Goal: Information Seeking & Learning: Learn about a topic

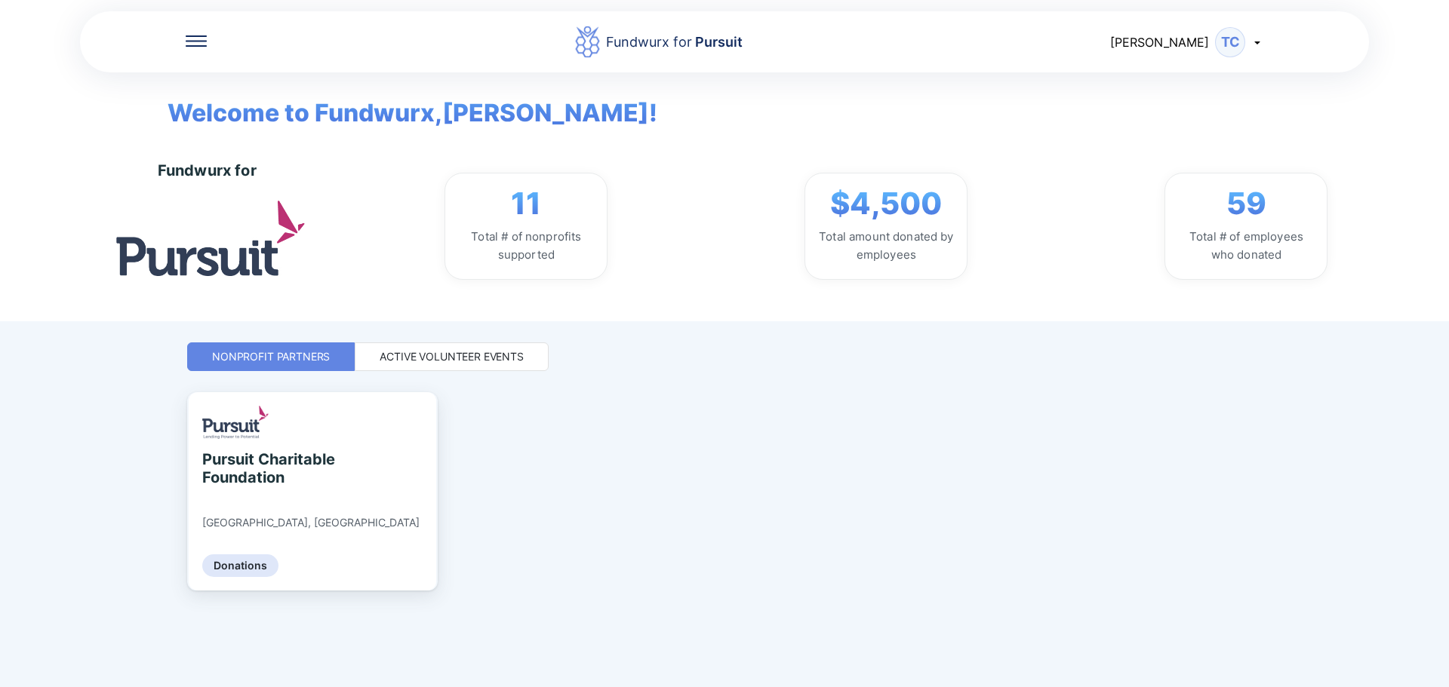
click at [404, 363] on div "Active Volunteer Events" at bounding box center [451, 356] width 144 height 15
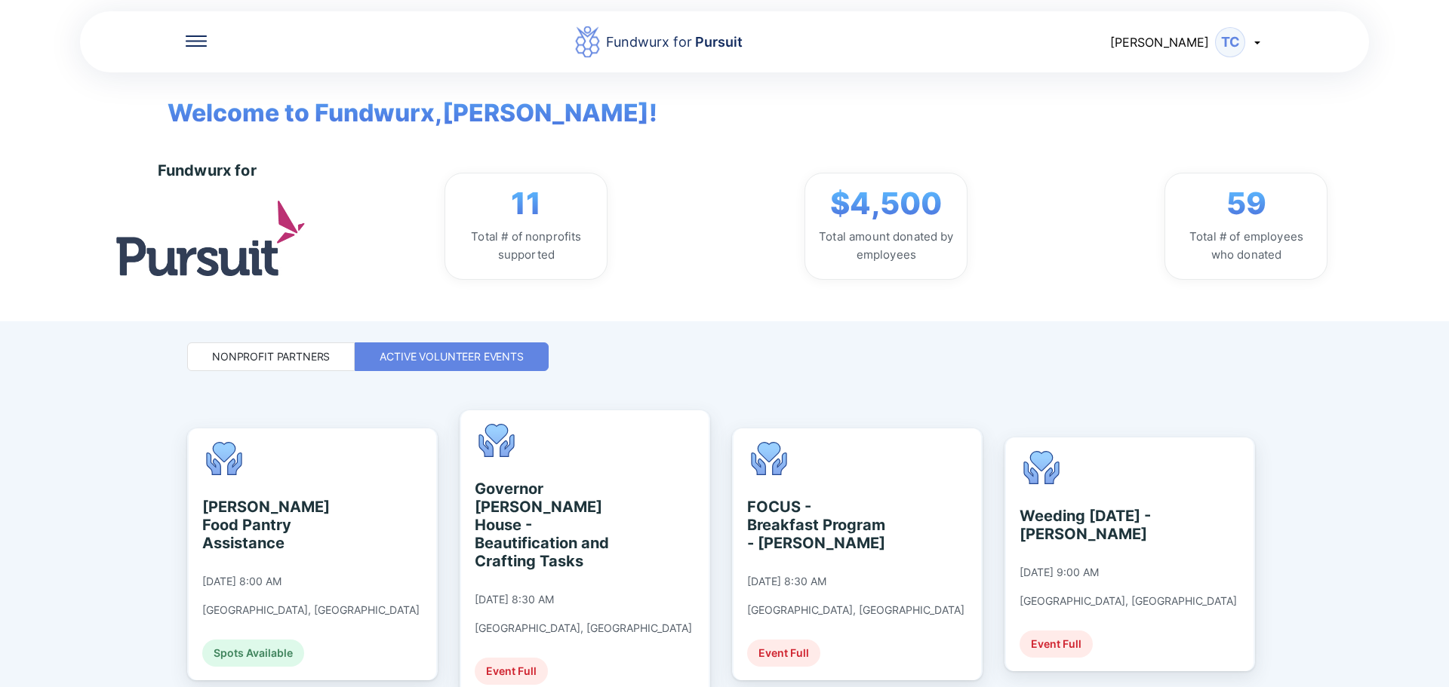
click at [305, 355] on div "Nonprofit Partners" at bounding box center [271, 356] width 118 height 15
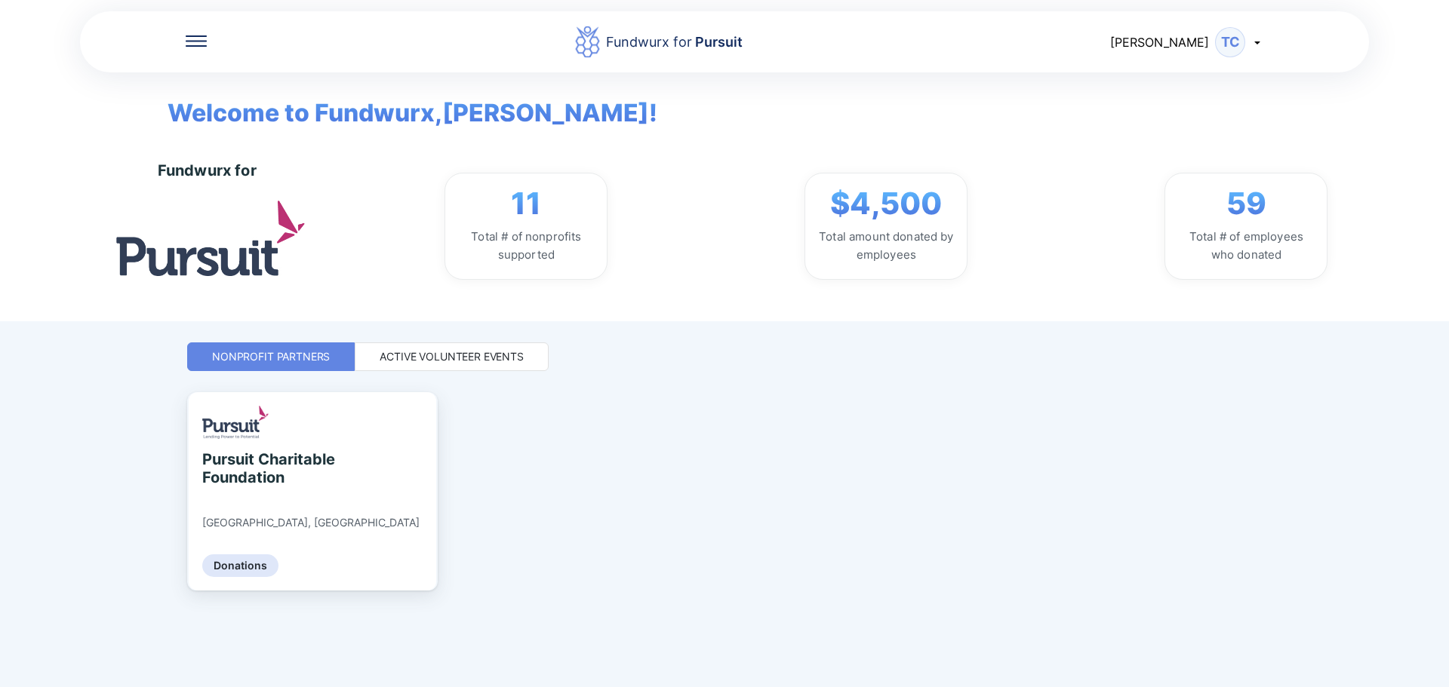
drag, startPoint x: 610, startPoint y: 451, endPoint x: 254, endPoint y: 188, distance: 442.3
click at [613, 451] on div "Pursuit Charitable Foundation [GEOGRAPHIC_DATA], [GEOGRAPHIC_DATA] Donations" at bounding box center [724, 523] width 1074 height 263
click at [209, 38] on div "Fundwurx for Pursuit" at bounding box center [658, 42] width 903 height 34
click at [201, 35] on icon at bounding box center [196, 40] width 21 height 11
click at [259, 121] on div "Donations" at bounding box center [296, 132] width 220 height 42
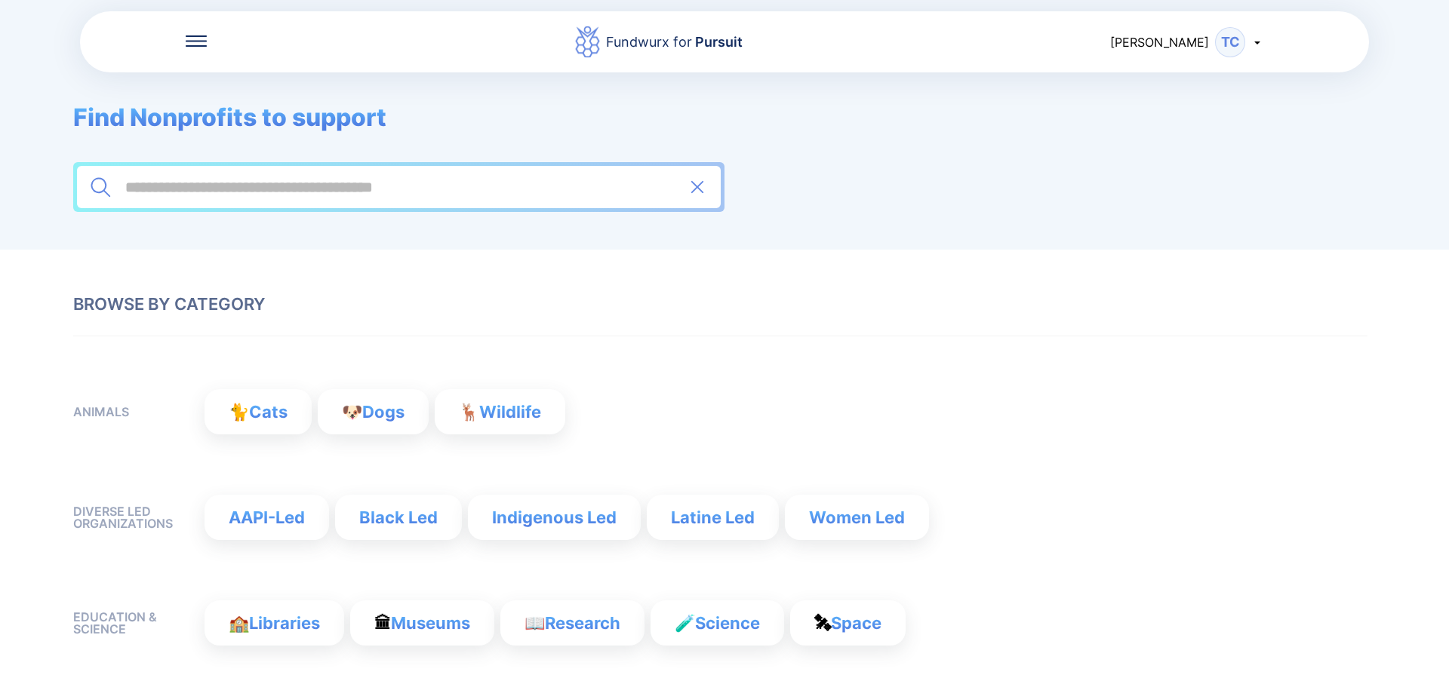
click at [292, 190] on input at bounding box center [399, 187] width 550 height 18
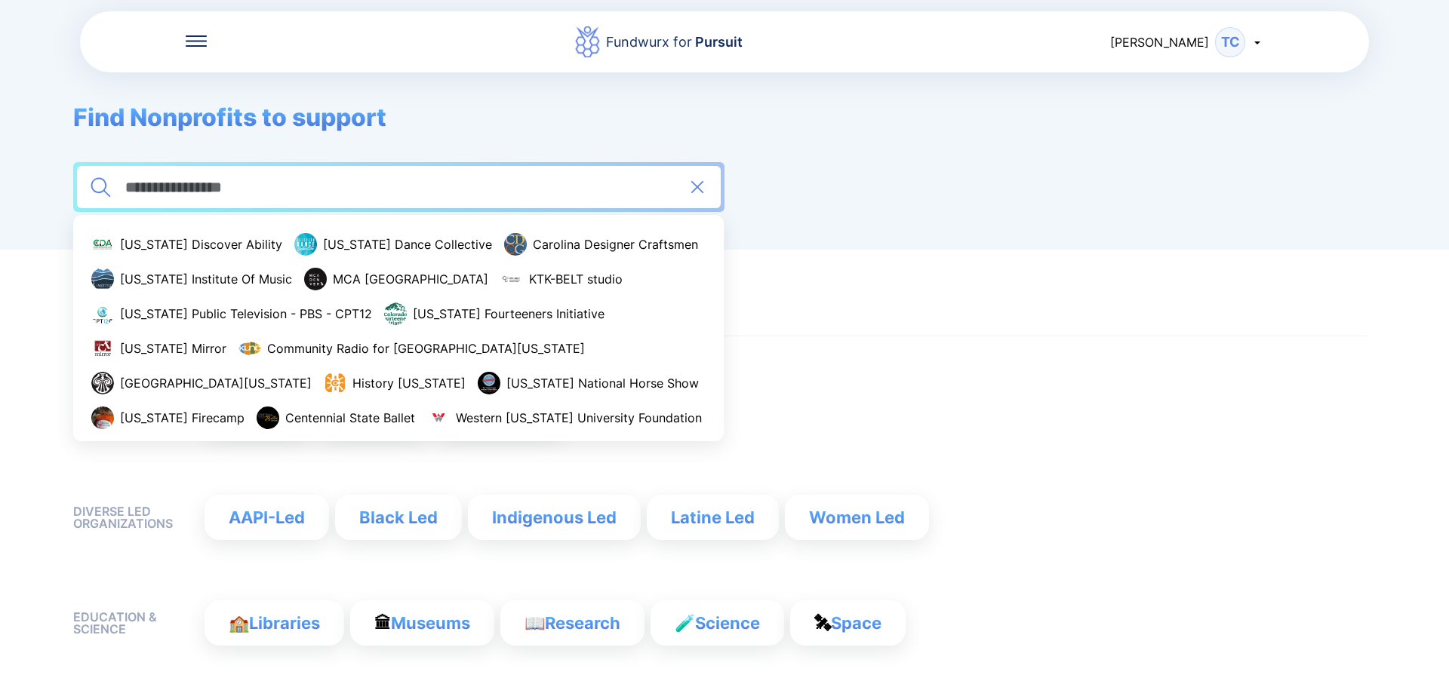
type input "**********"
click at [627, 44] on div "Fundwurx for Pursuit" at bounding box center [658, 42] width 167 height 34
drag, startPoint x: 675, startPoint y: 117, endPoint x: 681, endPoint y: 139, distance: 22.7
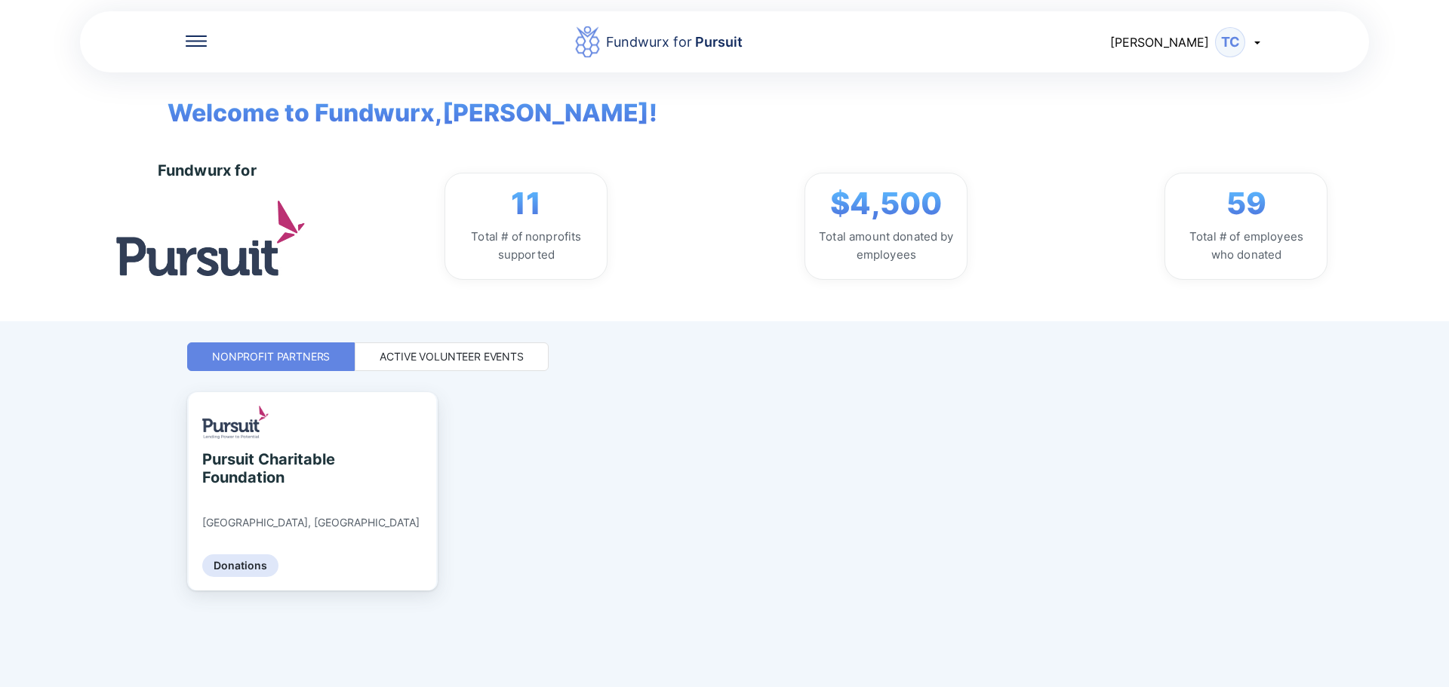
click at [497, 355] on div "Active Volunteer Events" at bounding box center [451, 356] width 144 height 15
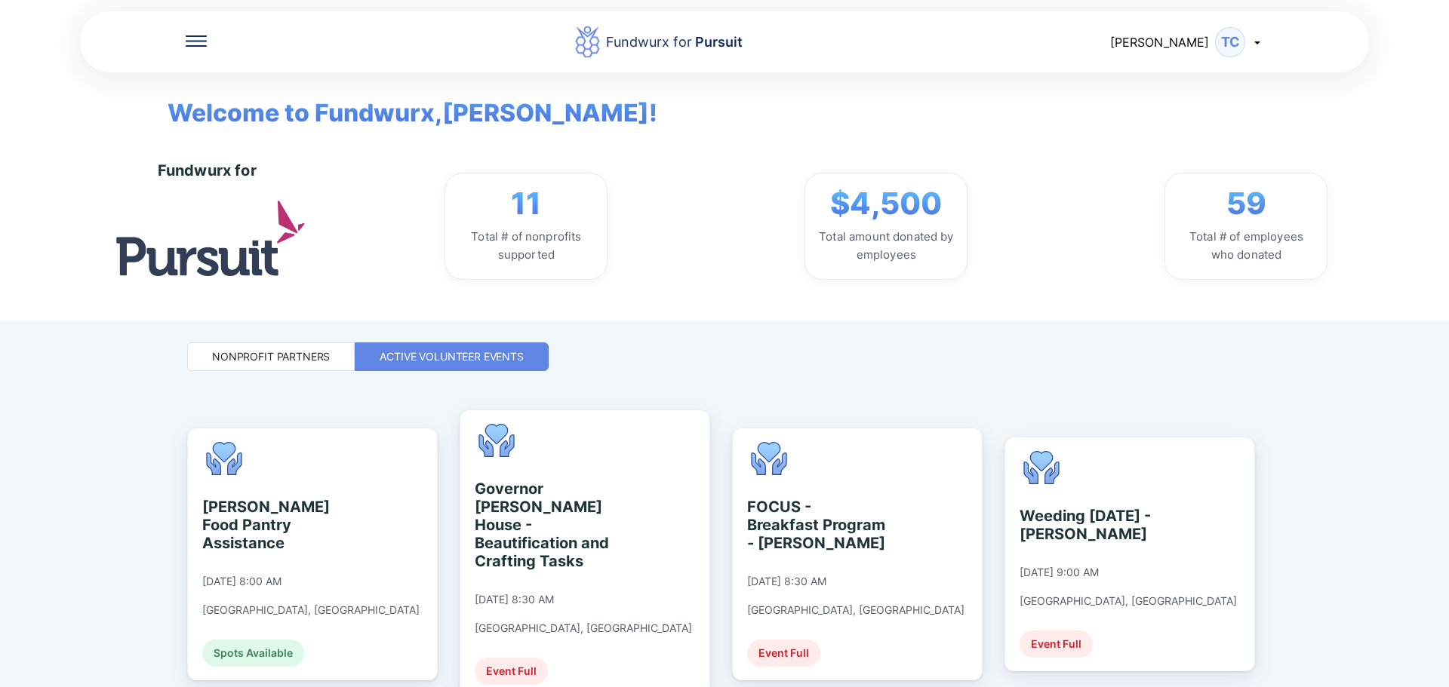
drag, startPoint x: 182, startPoint y: 66, endPoint x: 217, endPoint y: 32, distance: 48.6
click at [182, 65] on div "Fundwurx for Pursuit [PERSON_NAME]" at bounding box center [724, 42] width 1289 height 64
click at [217, 32] on div "Fundwurx for Pursuit" at bounding box center [658, 42] width 903 height 34
click at [195, 43] on icon at bounding box center [196, 40] width 21 height 11
click at [218, 96] on div "Home" at bounding box center [296, 90] width 220 height 42
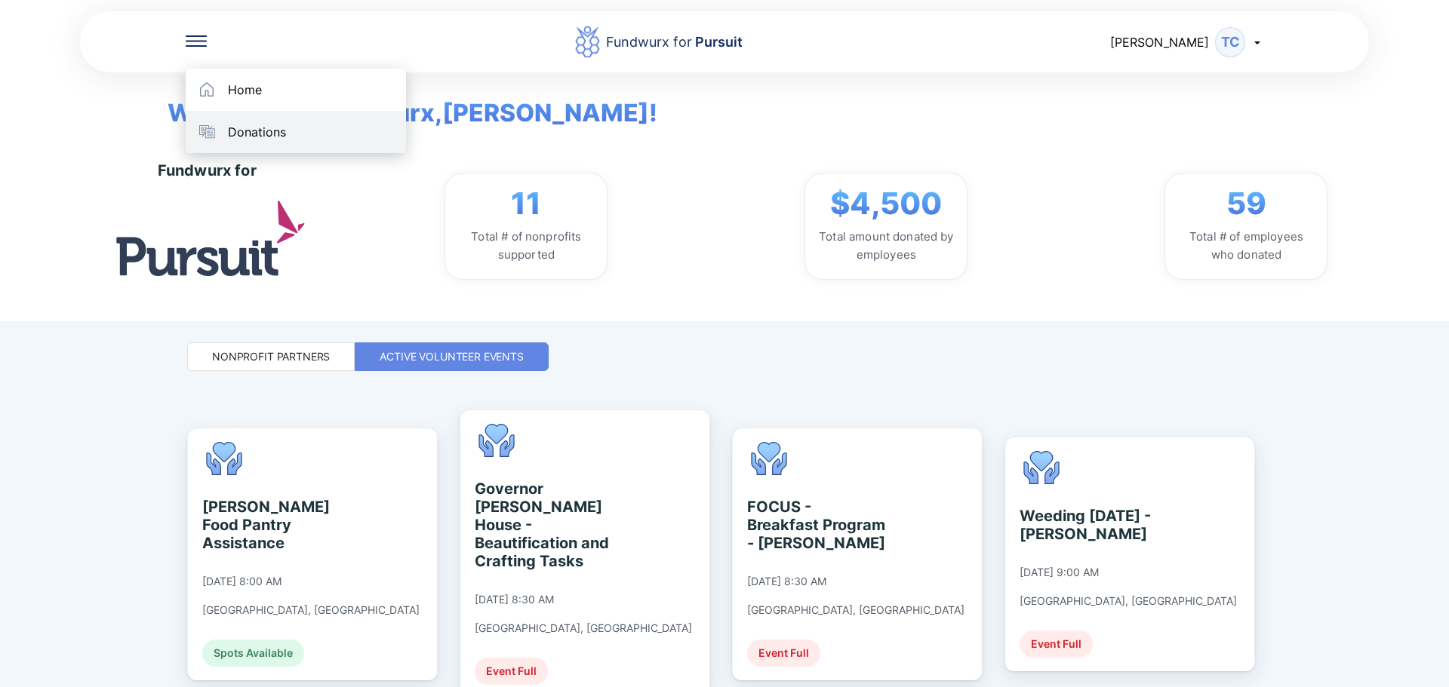
click at [229, 130] on div "Donations" at bounding box center [257, 131] width 58 height 15
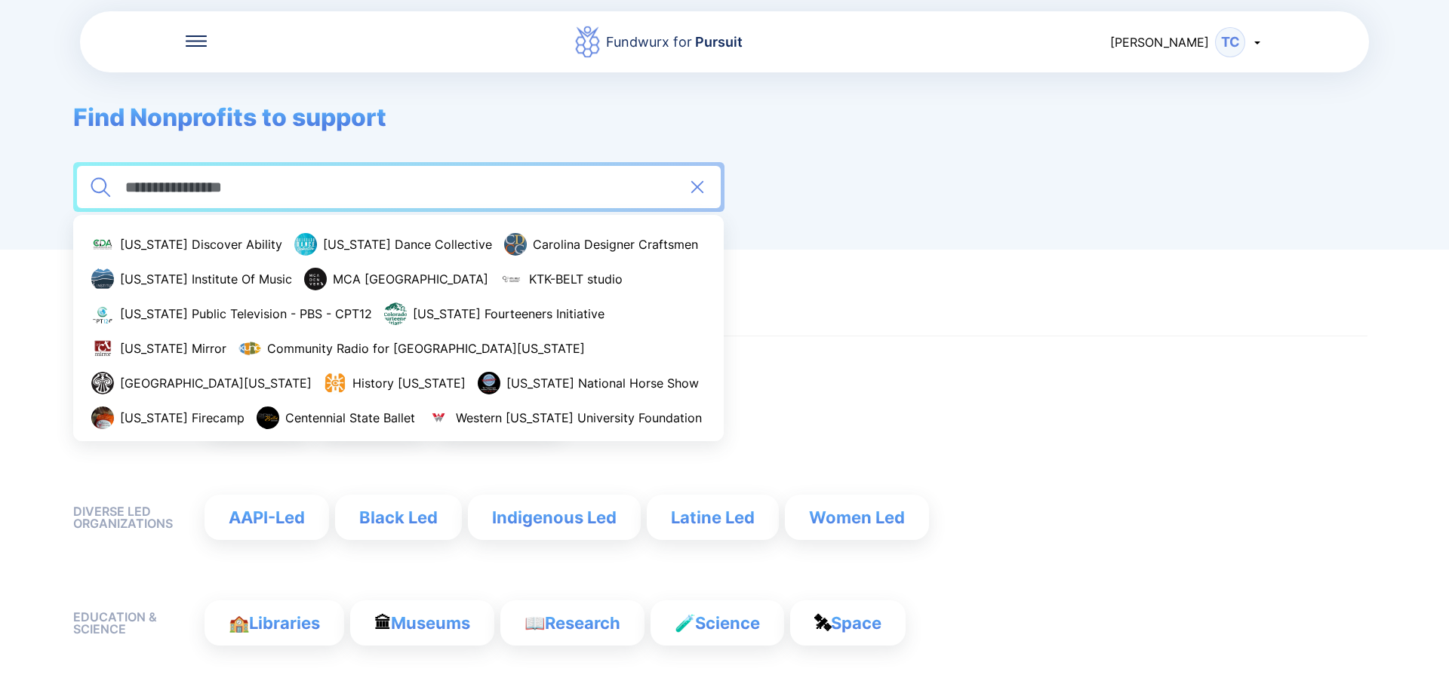
click at [255, 191] on input "**********" at bounding box center [399, 187] width 550 height 18
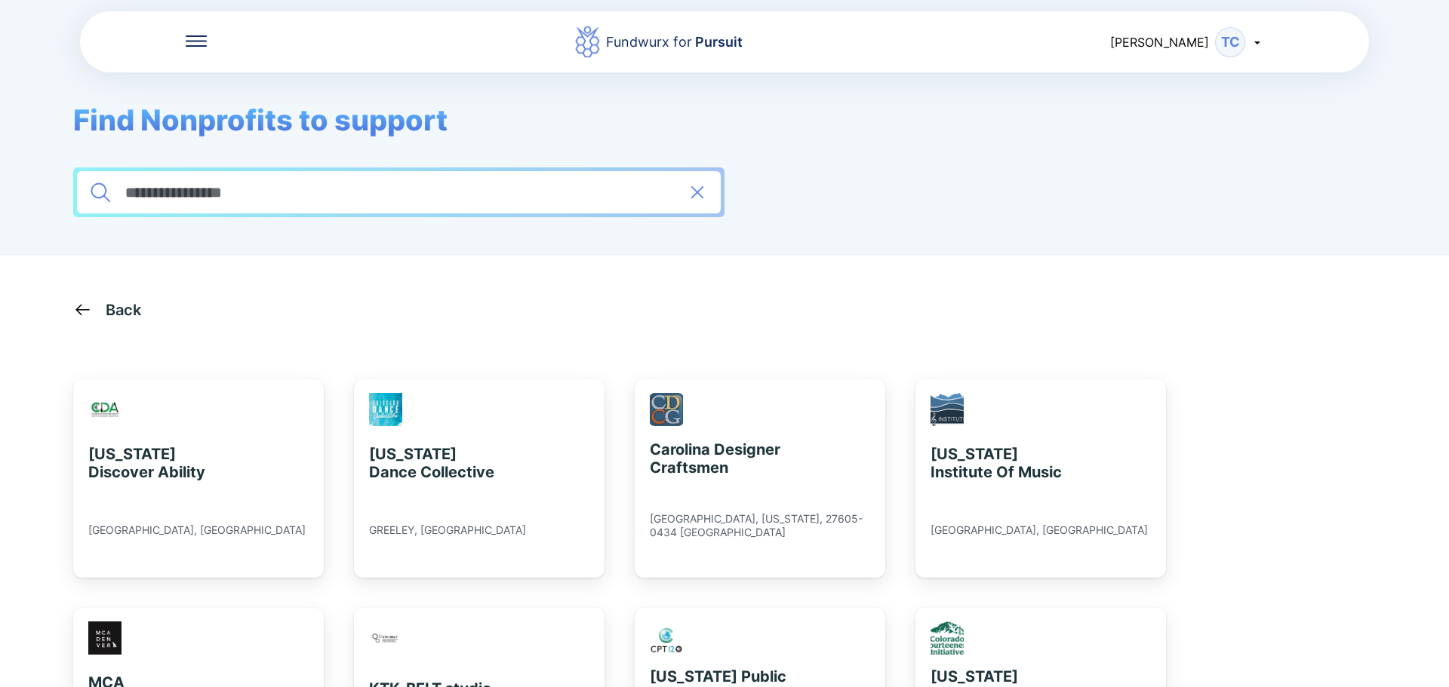
click at [186, 43] on icon at bounding box center [196, 40] width 21 height 11
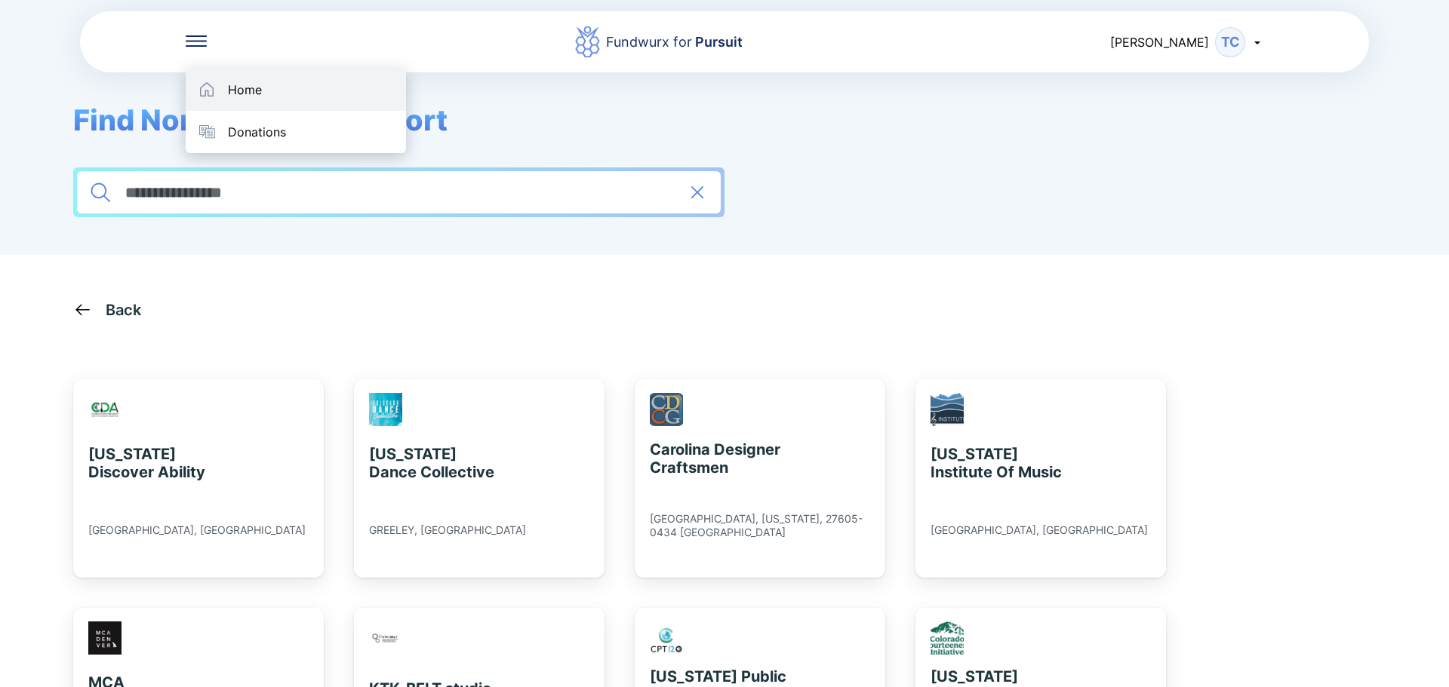
click at [252, 96] on div "Home" at bounding box center [245, 89] width 34 height 15
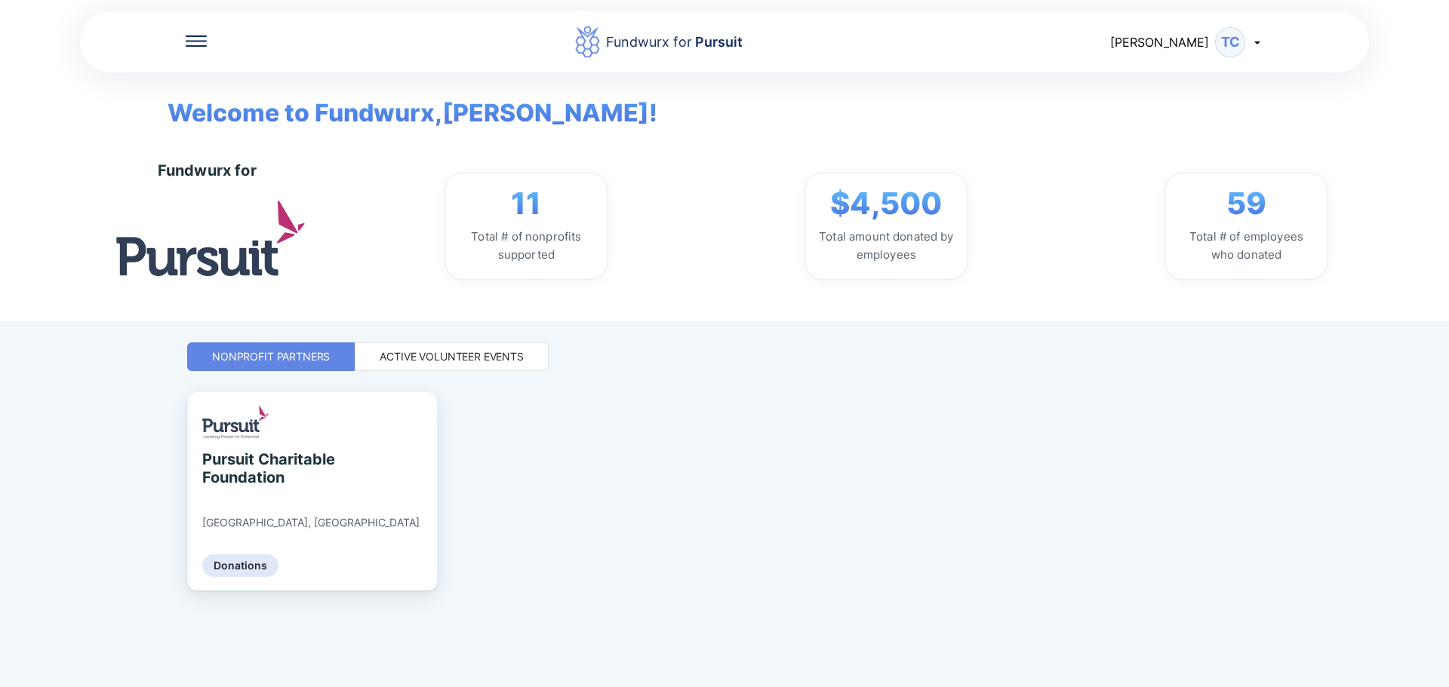
click at [456, 361] on div "Active Volunteer Events" at bounding box center [451, 356] width 144 height 15
